Goal: Information Seeking & Learning: Learn about a topic

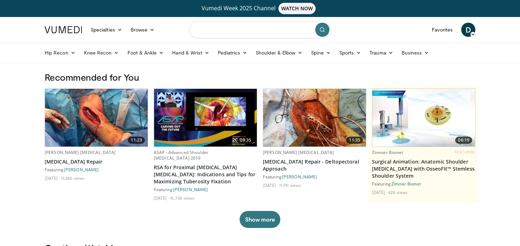
click at [255, 29] on input "Search topics, interventions" at bounding box center [260, 29] width 142 height 17
type input "*********"
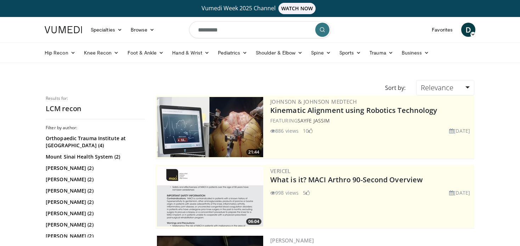
click at [210, 27] on input "*********" at bounding box center [260, 29] width 142 height 17
type input "*********"
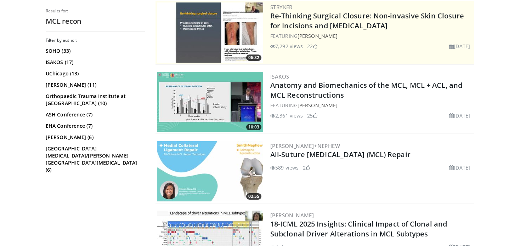
scroll to position [165, 0]
click at [187, 96] on img at bounding box center [210, 102] width 106 height 60
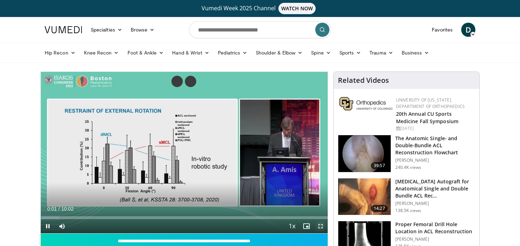
click at [318, 224] on span "Video Player" at bounding box center [321, 226] width 14 height 14
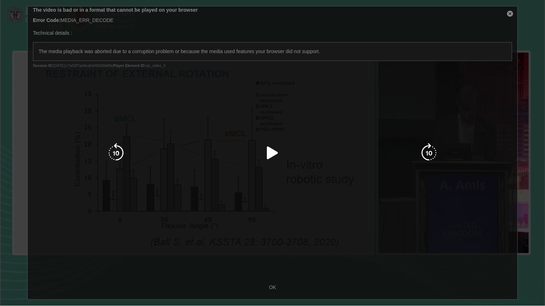
click at [510, 13] on div "10 seconds Tap to unmute" at bounding box center [272, 153] width 545 height 306
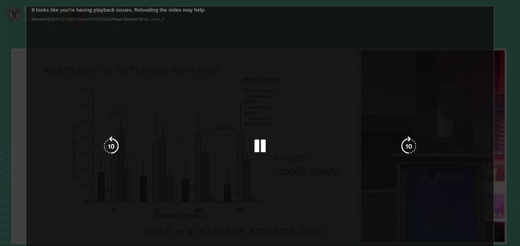
scroll to position [82, 0]
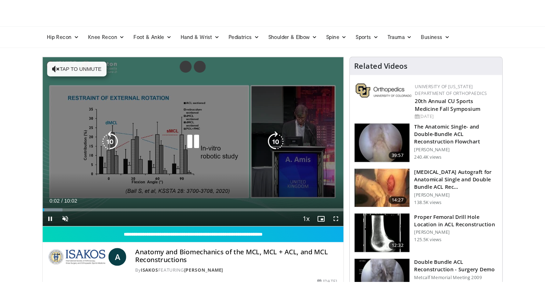
scroll to position [41, 0]
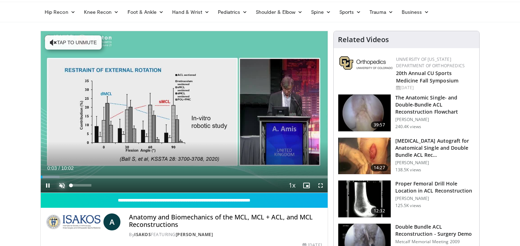
click at [65, 185] on span "Video Player" at bounding box center [62, 186] width 14 height 14
click at [319, 186] on span "Video Player" at bounding box center [321, 186] width 14 height 14
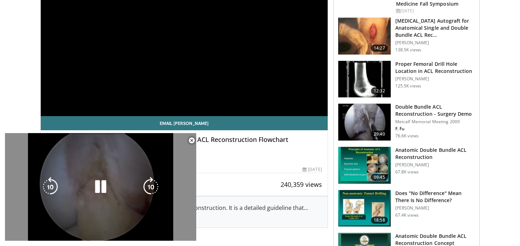
scroll to position [116, 0]
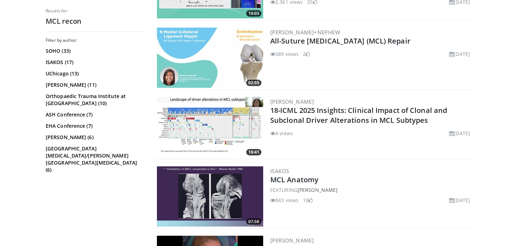
scroll to position [278, 0]
click at [213, 65] on img at bounding box center [210, 58] width 106 height 60
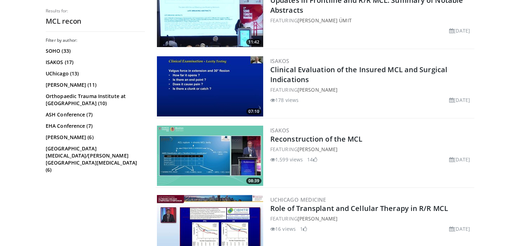
scroll to position [949, 0]
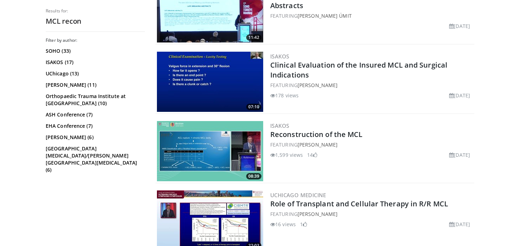
click at [194, 141] on img at bounding box center [210, 151] width 106 height 60
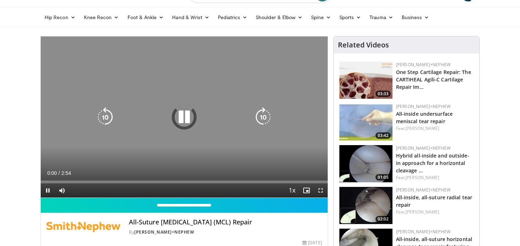
scroll to position [41, 0]
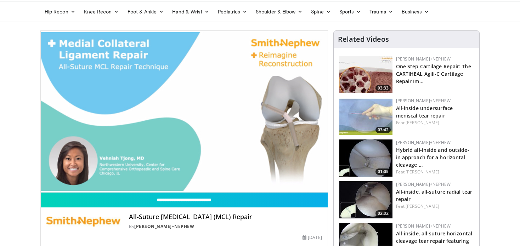
drag, startPoint x: 11, startPoint y: 132, endPoint x: -4, endPoint y: 54, distance: 78.7
click at [0, 54] on html "Vumedi Week 2025 Channel WATCH NOW Specialties Adult & Family Medicine Allergy,…" at bounding box center [260, 82] width 520 height 246
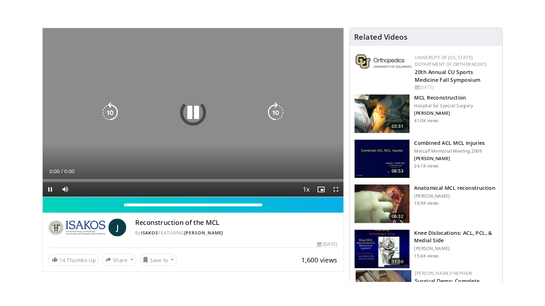
scroll to position [74, 0]
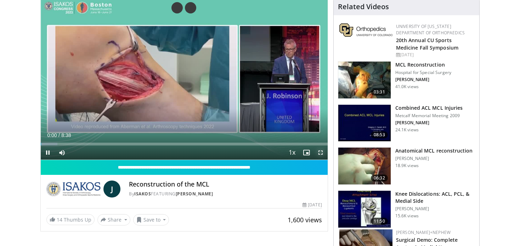
click at [321, 155] on span "Video Player" at bounding box center [321, 153] width 14 height 14
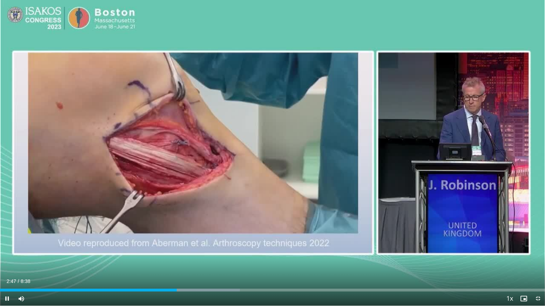
click at [422, 194] on div "10 seconds Tap to unmute" at bounding box center [272, 153] width 545 height 306
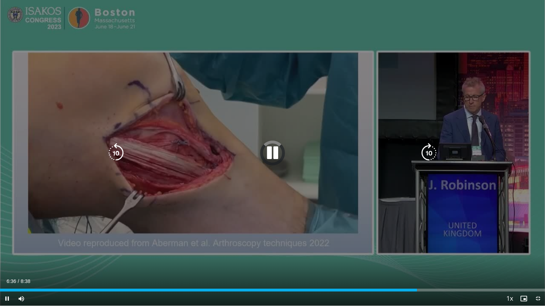
click at [313, 184] on div "40 seconds Tap to unmute" at bounding box center [272, 153] width 545 height 306
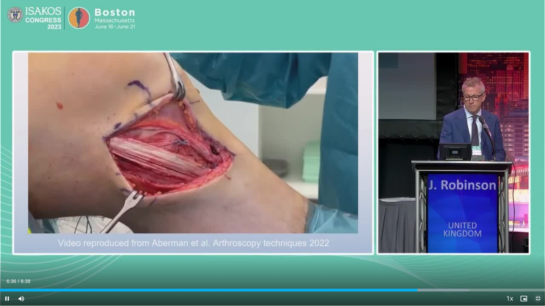
click at [525, 246] on span "Video Player" at bounding box center [537, 299] width 14 height 14
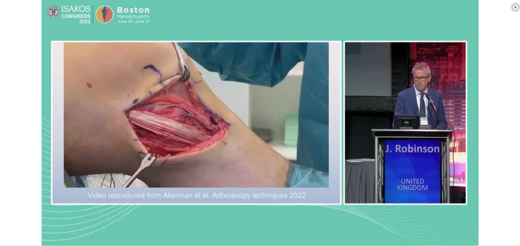
scroll to position [121, 0]
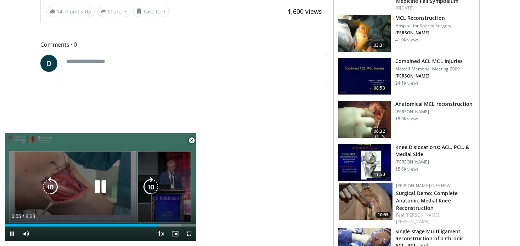
click at [106, 184] on icon "Video Player" at bounding box center [101, 187] width 20 height 20
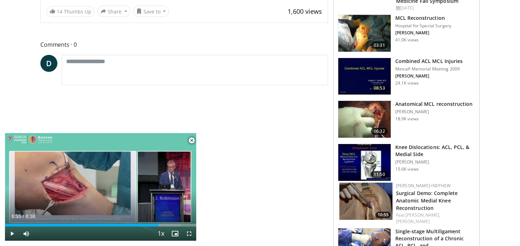
click at [358, 195] on img at bounding box center [366, 201] width 53 height 37
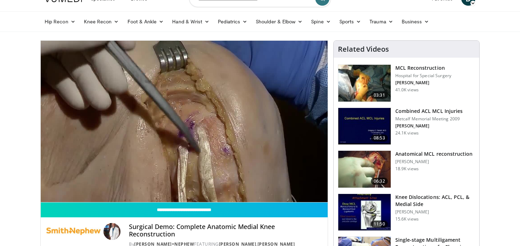
scroll to position [28, 0]
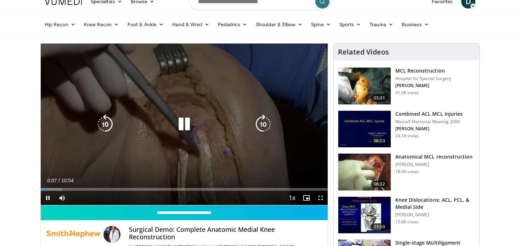
click at [251, 138] on div "10 seconds Tap to unmute" at bounding box center [184, 125] width 287 height 162
click at [212, 145] on div "10 seconds Tap to unmute" at bounding box center [184, 125] width 287 height 162
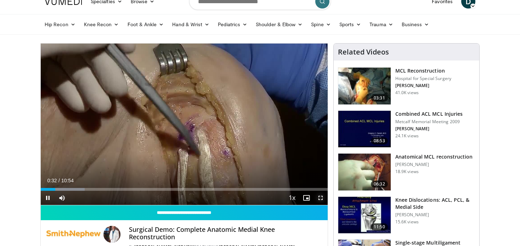
click at [323, 196] on span "Video Player" at bounding box center [321, 198] width 14 height 14
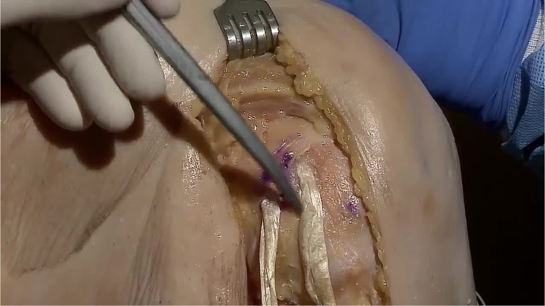
click at [494, 221] on div "10 seconds Tap to unmute" at bounding box center [272, 153] width 545 height 306
